Goal: Task Accomplishment & Management: Complete application form

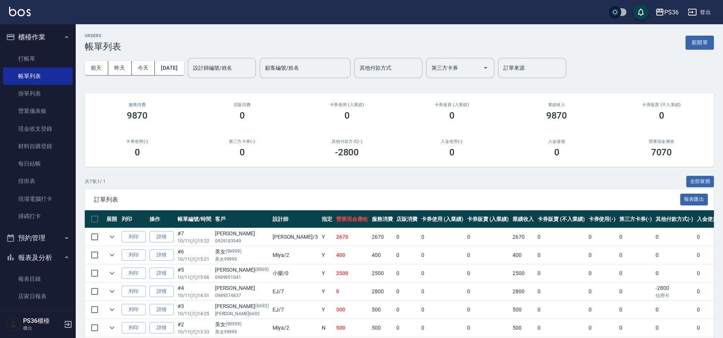
drag, startPoint x: 546, startPoint y: 322, endPoint x: 61, endPoint y: 260, distance: 488.6
drag, startPoint x: 61, startPoint y: 260, endPoint x: 34, endPoint y: 57, distance: 204.4
click at [34, 57] on link "打帳單" at bounding box center [38, 58] width 70 height 17
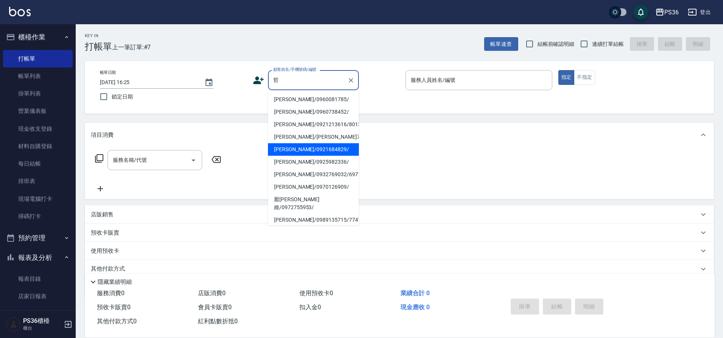
click at [300, 151] on li "[PERSON_NAME]/0921684829/" at bounding box center [313, 149] width 91 height 12
type input "[PERSON_NAME]/0921684829/"
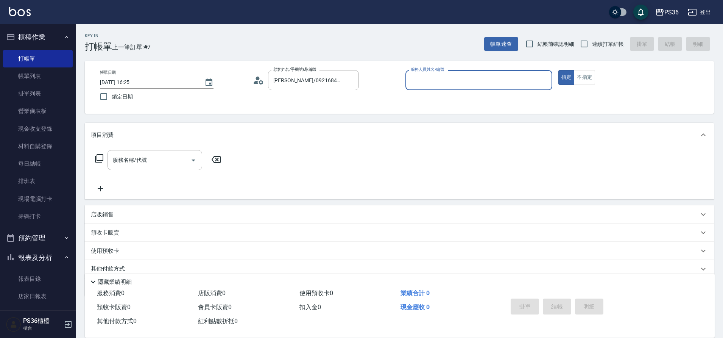
type input "Ruby-4"
click at [120, 165] on input "服務名稱/代號" at bounding box center [149, 159] width 76 height 13
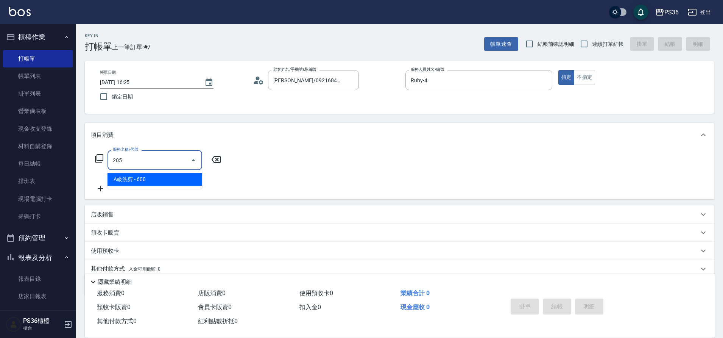
click at [149, 153] on input "205" at bounding box center [149, 159] width 76 height 13
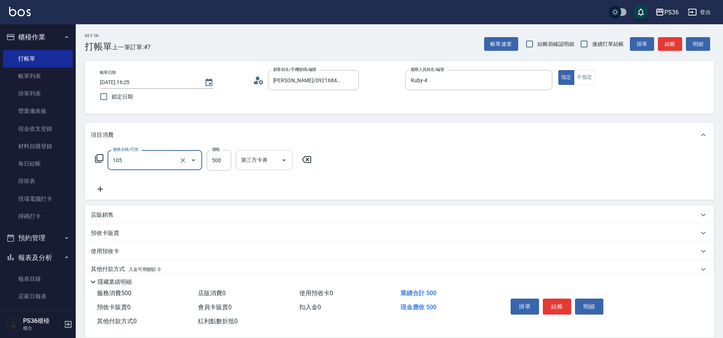
type input "A級單剪(105)"
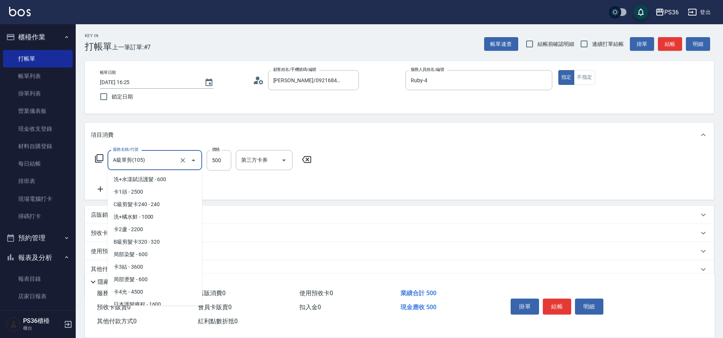
click at [165, 161] on input "A級單剪(105)" at bounding box center [144, 159] width 67 height 13
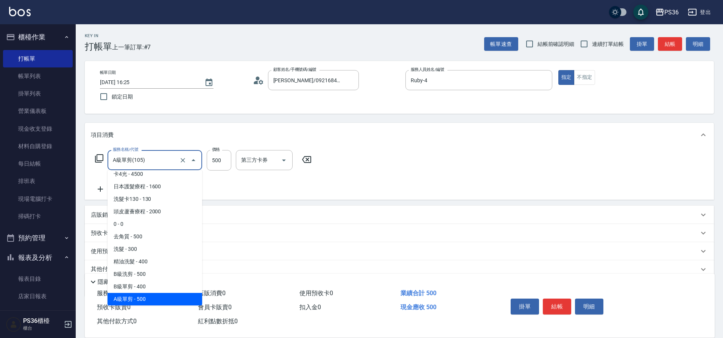
click at [165, 161] on input "A級單剪(105)" at bounding box center [144, 159] width 67 height 13
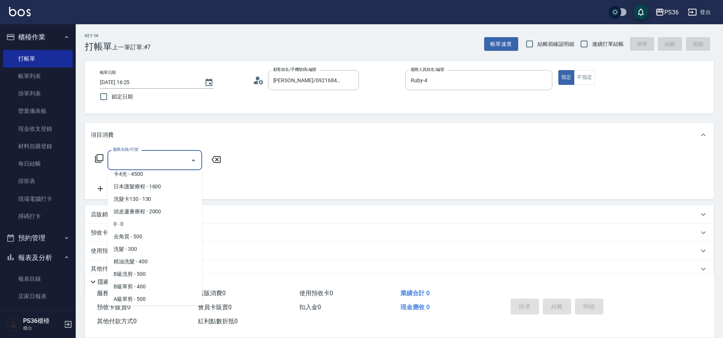
scroll to position [0, 0]
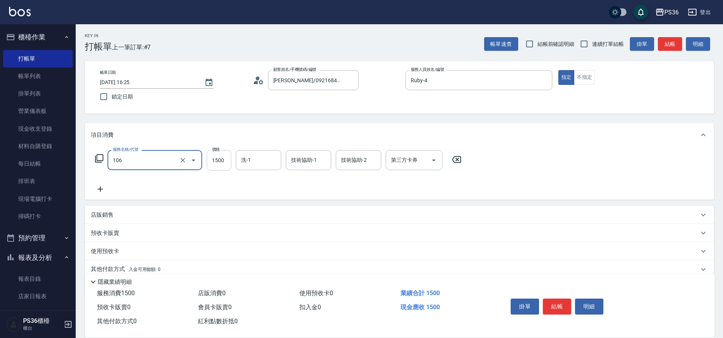
type input "頂級染髮(106)"
click at [215, 164] on input "1500" at bounding box center [219, 160] width 25 height 20
type input "1800"
click at [553, 303] on button "結帳" at bounding box center [557, 306] width 28 height 16
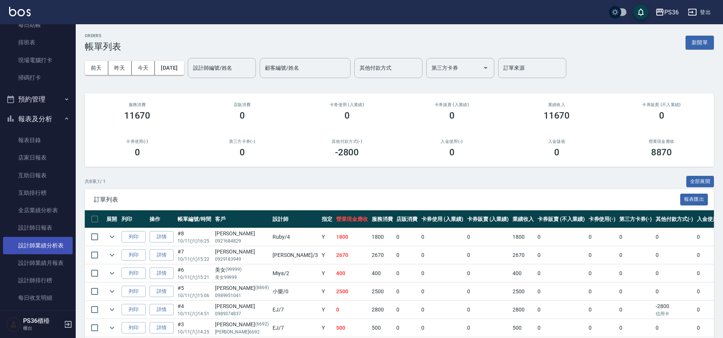
scroll to position [151, 0]
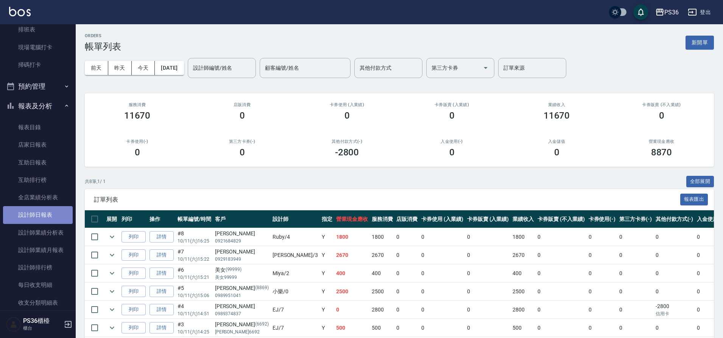
click at [40, 208] on link "設計師日報表" at bounding box center [38, 214] width 70 height 17
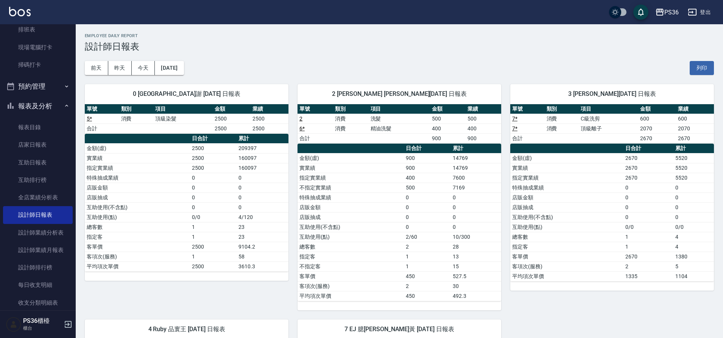
scroll to position [189, 0]
